Goal: Navigation & Orientation: Find specific page/section

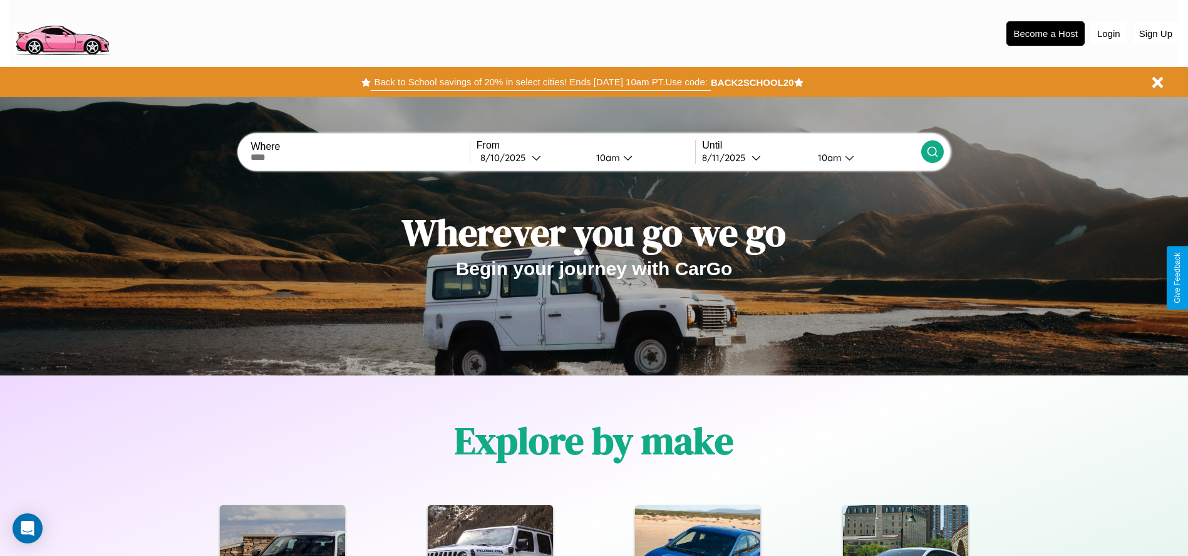
click at [541, 82] on button "Back to School savings of 20% in select cities! Ends [DATE] 10am PT. Use code:" at bounding box center [540, 82] width 339 height 18
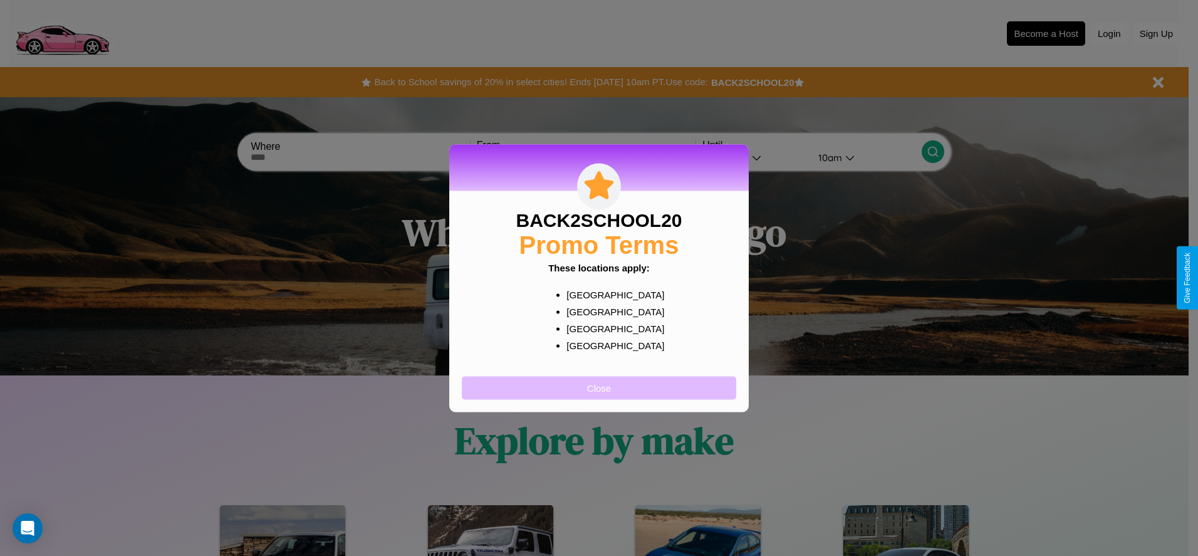
click at [599, 387] on button "Close" at bounding box center [599, 387] width 274 height 23
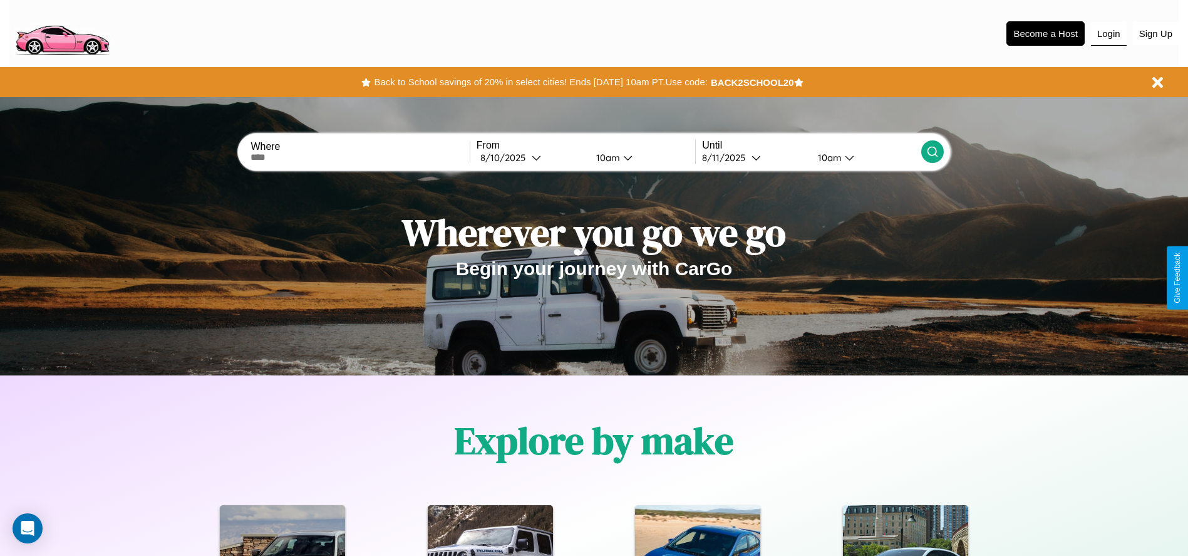
click at [1109, 33] on button "Login" at bounding box center [1109, 34] width 36 height 24
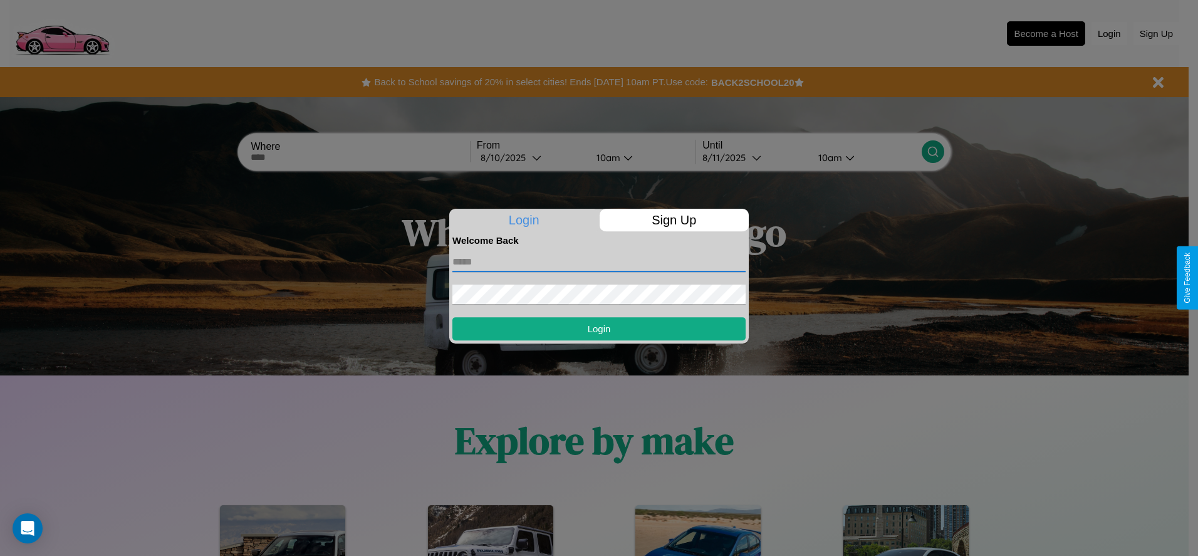
click at [599, 261] on input "text" at bounding box center [598, 262] width 293 height 20
type input "**********"
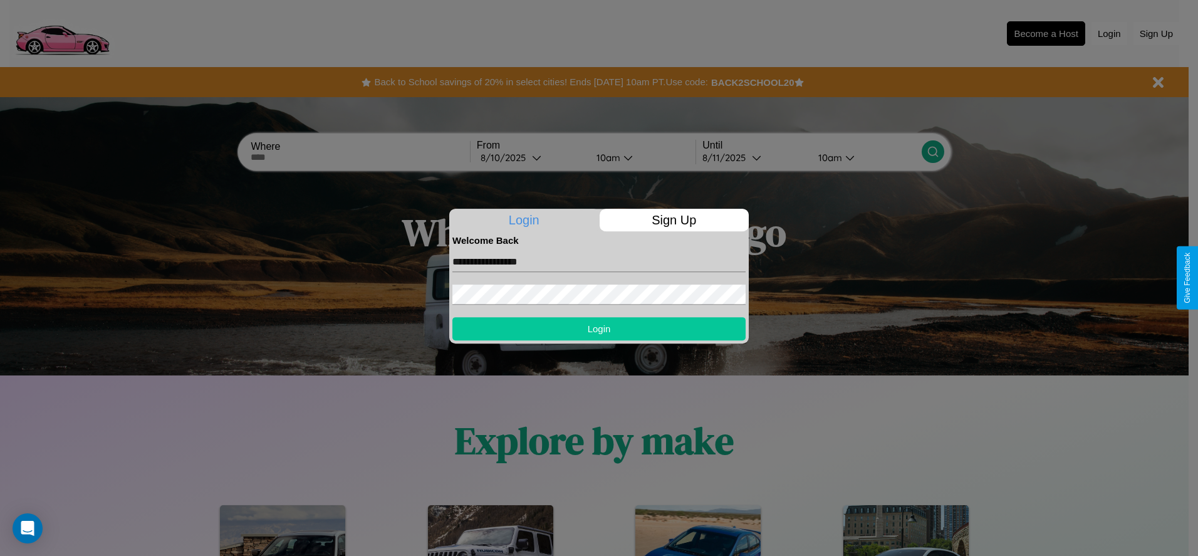
click at [599, 328] on button "Login" at bounding box center [598, 328] width 293 height 23
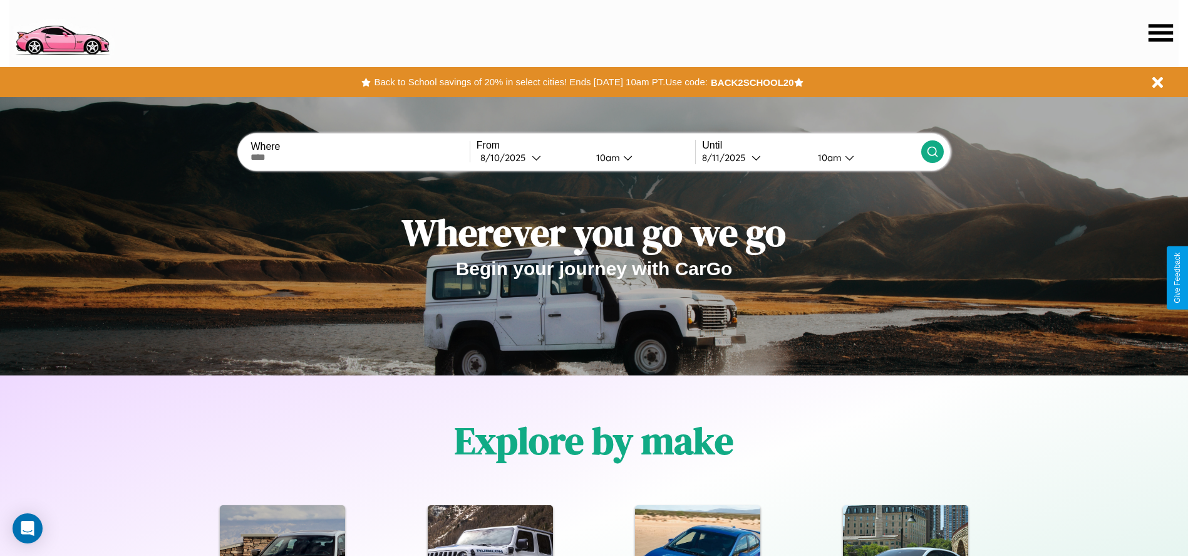
click at [1161, 33] on icon at bounding box center [1161, 33] width 24 height 18
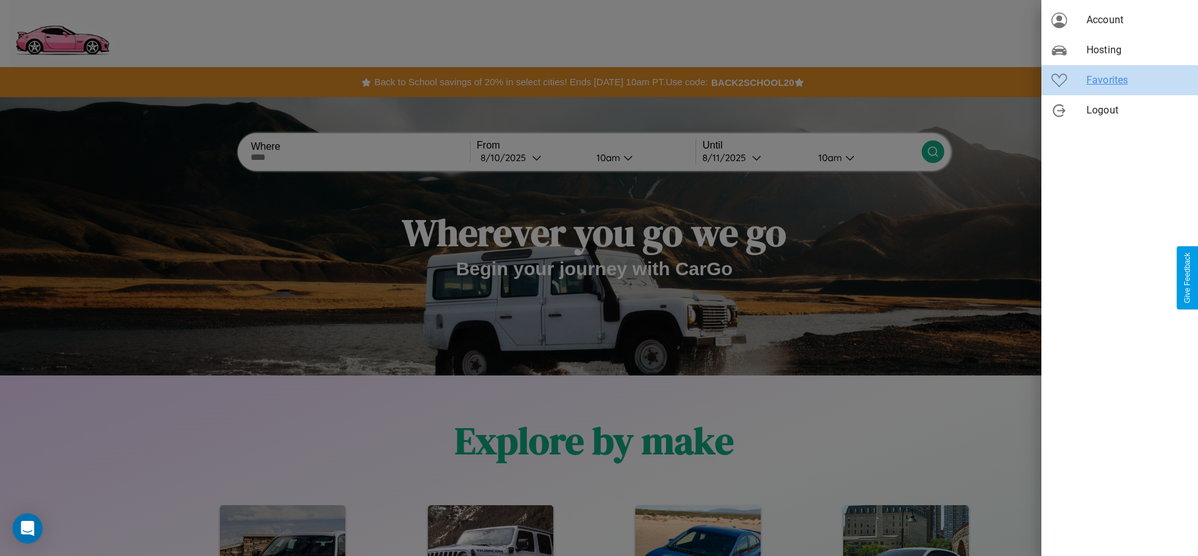
click at [1119, 80] on span "Favorites" at bounding box center [1136, 80] width 101 height 15
